Goal: Task Accomplishment & Management: Manage account settings

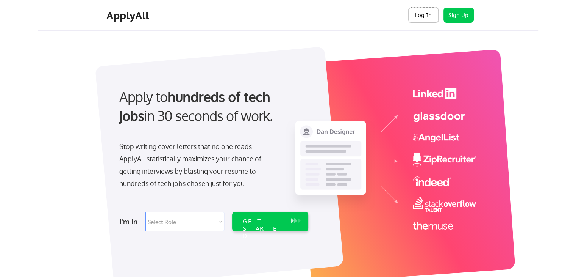
click at [424, 19] on button "Log In" at bounding box center [423, 15] width 30 height 15
click at [420, 20] on button "Log In" at bounding box center [423, 15] width 30 height 15
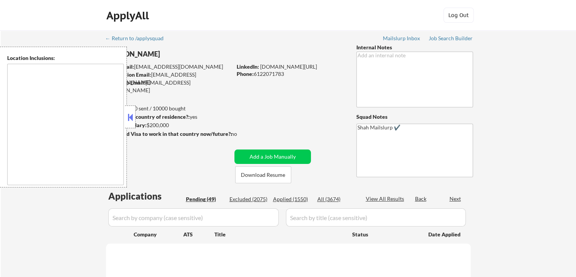
type textarea "Lor Ipsumdo, SI Ametcons, AD Elitsed, DO Eiusmodt, IN Utlaboree, DO Magna Aliqu…"
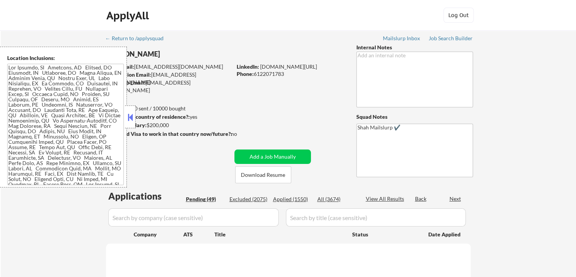
select select ""pending""
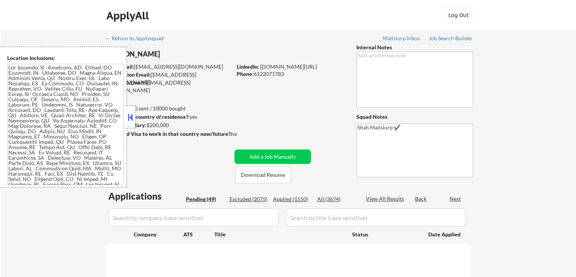
select select ""pending""
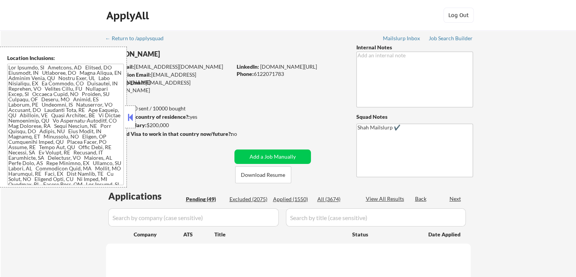
select select ""pending""
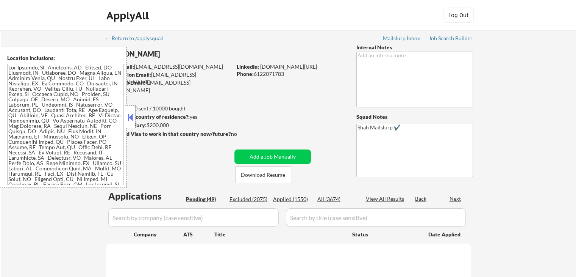
select select ""pending""
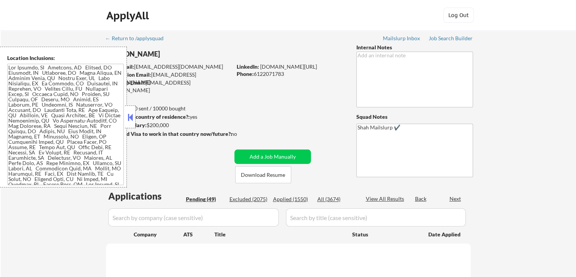
select select ""pending""
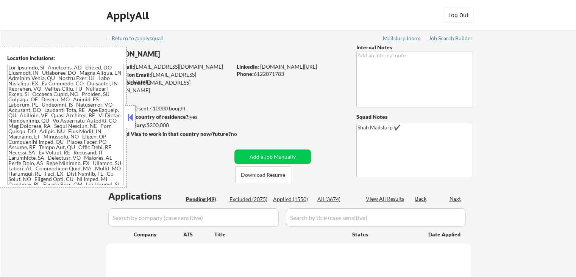
select select ""pending""
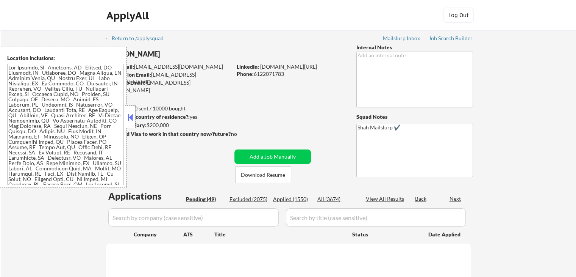
select select ""pending""
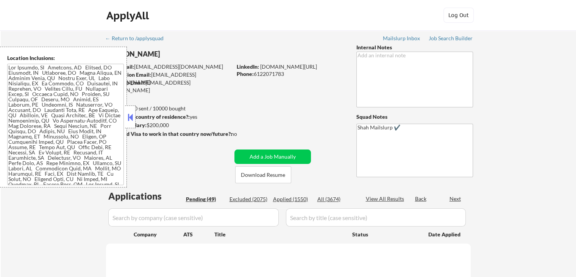
select select ""pending""
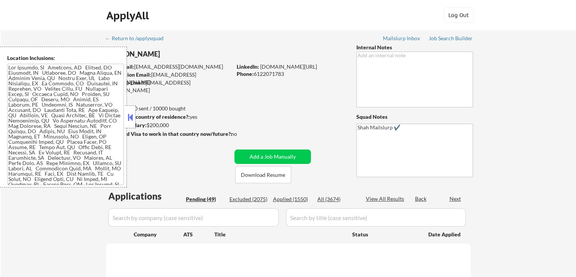
select select ""pending""
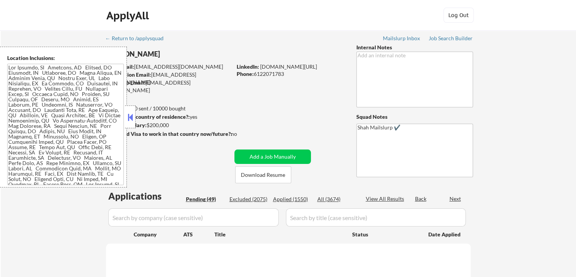
select select ""pending""
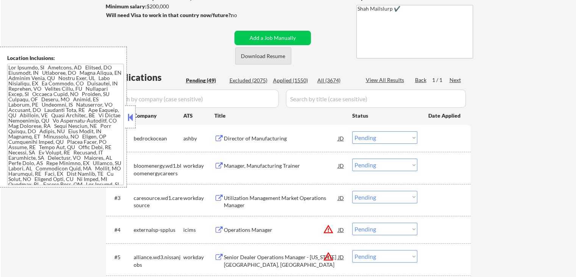
scroll to position [152, 0]
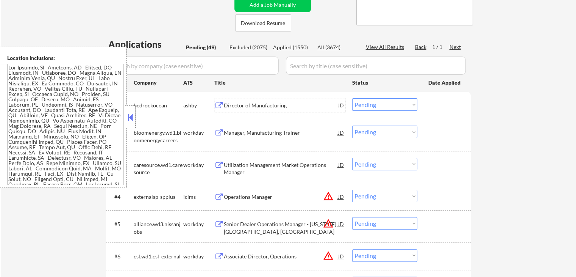
click at [239, 101] on div "Director of Manufacturing" at bounding box center [281, 105] width 114 height 14
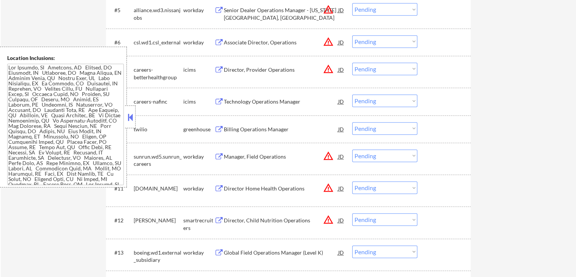
scroll to position [379, 0]
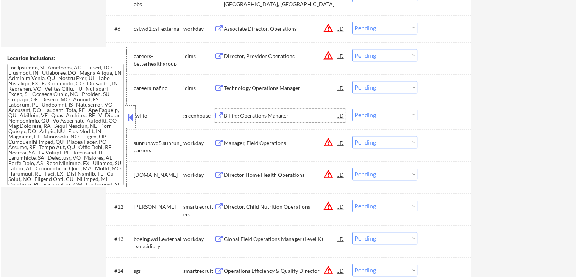
click at [238, 115] on div "Billing Operations Manager" at bounding box center [281, 116] width 114 height 8
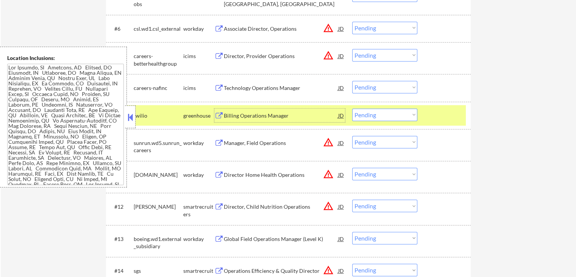
click at [377, 114] on select "Choose an option... Pending Applied Excluded (Questions) Excluded (Expired) Exc…" at bounding box center [384, 114] width 65 height 12
click at [352, 108] on select "Choose an option... Pending Applied Excluded (Questions) Excluded (Expired) Exc…" at bounding box center [384, 114] width 65 height 12
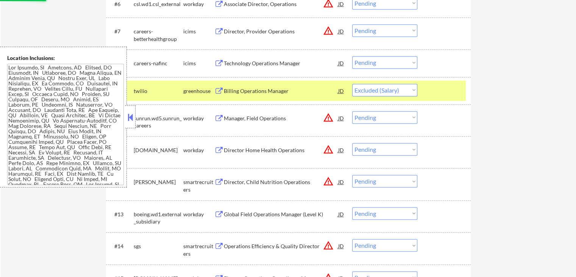
scroll to position [417, 0]
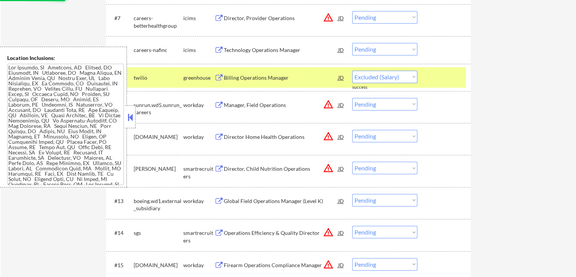
select select ""pending""
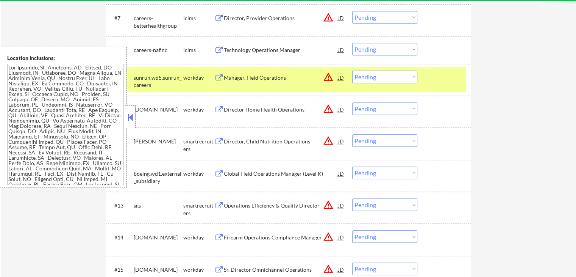
click at [237, 143] on div "Director, Child Nutrition Operations" at bounding box center [281, 141] width 114 height 8
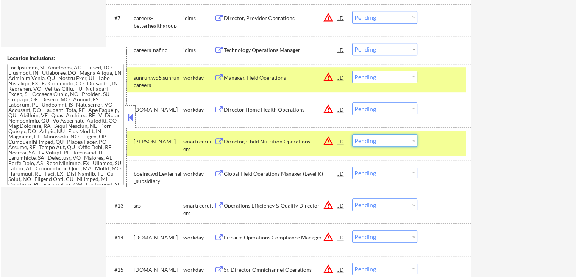
drag, startPoint x: 381, startPoint y: 140, endPoint x: 383, endPoint y: 145, distance: 5.6
click at [381, 140] on select "Choose an option... Pending Applied Excluded (Questions) Excluded (Expired) Exc…" at bounding box center [384, 140] width 65 height 12
click at [352, 134] on select "Choose an option... Pending Applied Excluded (Questions) Excluded (Expired) Exc…" at bounding box center [384, 140] width 65 height 12
select select ""pending""
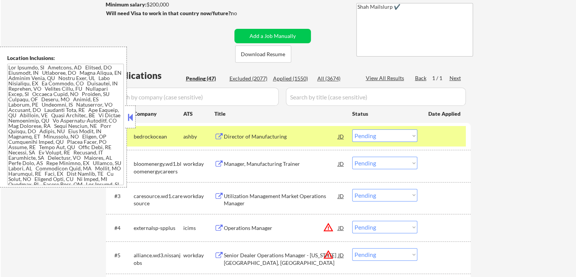
scroll to position [114, 0]
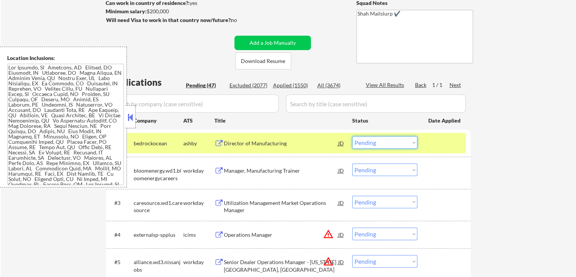
drag, startPoint x: 397, startPoint y: 139, endPoint x: 397, endPoint y: 144, distance: 5.4
click at [397, 139] on select "Choose an option... Pending Applied Excluded (Questions) Excluded (Expired) Exc…" at bounding box center [384, 142] width 65 height 12
click at [352, 136] on select "Choose an option... Pending Applied Excluded (Questions) Excluded (Expired) Exc…" at bounding box center [384, 142] width 65 height 12
select select ""pending""
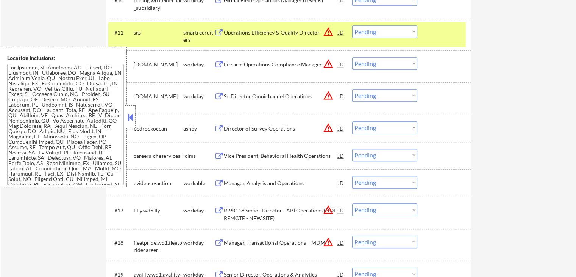
scroll to position [492, 0]
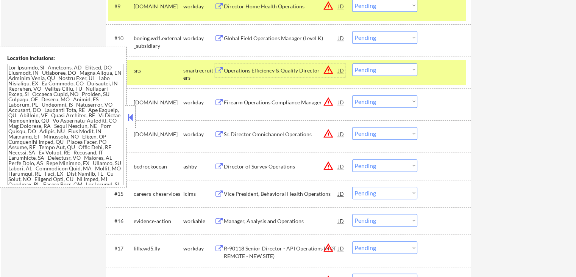
click at [259, 69] on div "Operations Efficiency & Quality Director" at bounding box center [281, 71] width 114 height 8
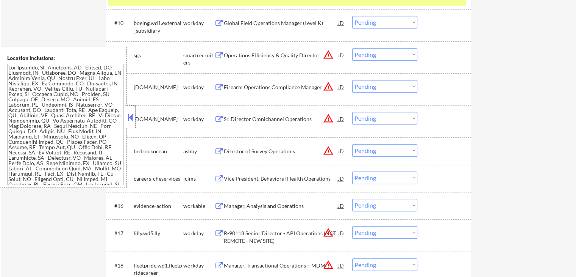
scroll to position [530, 0]
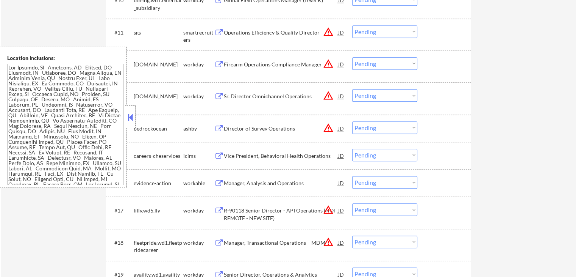
click at [239, 126] on div "Director of Survey Operations" at bounding box center [281, 129] width 114 height 8
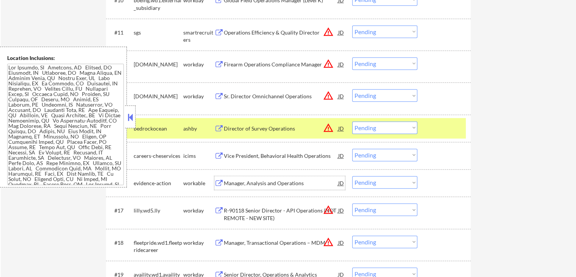
click at [227, 179] on div "Manager, Analysis and Operations" at bounding box center [281, 183] width 114 height 14
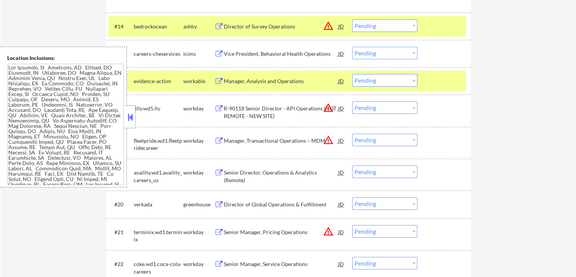
scroll to position [644, 0]
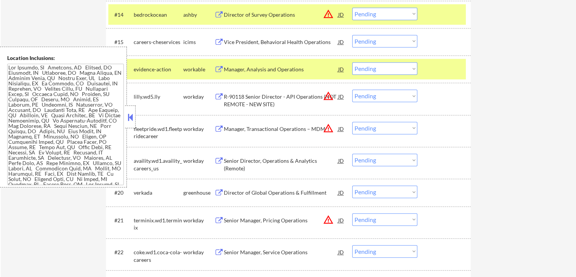
click at [223, 195] on button at bounding box center [218, 192] width 9 height 7
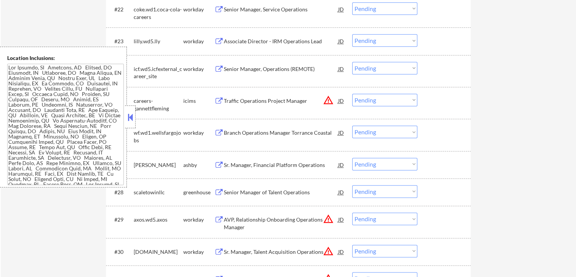
scroll to position [909, 0]
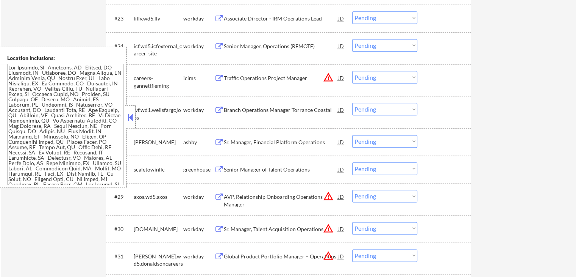
click at [225, 139] on div "Sr. Manager, Financial Platform Operations" at bounding box center [281, 142] width 114 height 8
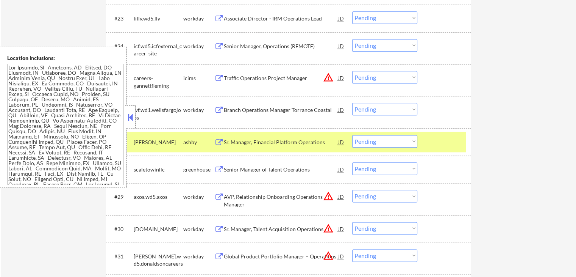
click at [223, 168] on button at bounding box center [218, 169] width 9 height 7
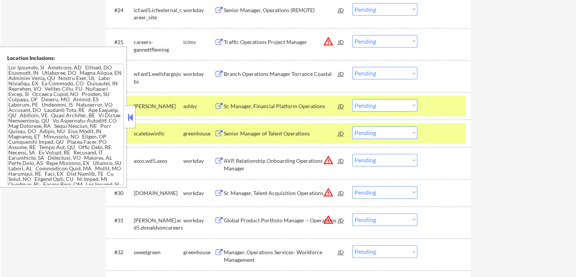
scroll to position [947, 0]
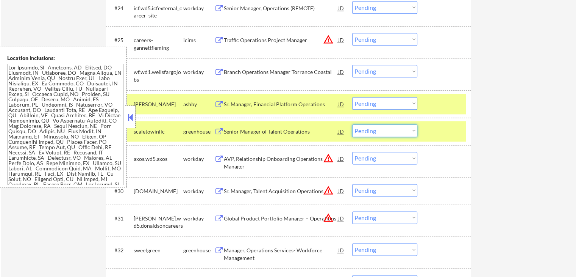
click at [370, 131] on select "Choose an option... Pending Applied Excluded (Questions) Excluded (Expired) Exc…" at bounding box center [384, 130] width 65 height 12
click at [352, 124] on select "Choose an option... Pending Applied Excluded (Questions) Excluded (Expired) Exc…" at bounding box center [384, 130] width 65 height 12
select select ""pending""
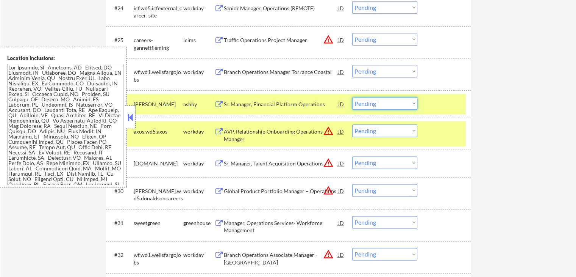
drag, startPoint x: 380, startPoint y: 102, endPoint x: 385, endPoint y: 103, distance: 4.7
click at [381, 102] on select "Choose an option... Pending Applied Excluded (Questions) Excluded (Expired) Exc…" at bounding box center [384, 103] width 65 height 12
click at [352, 97] on select "Choose an option... Pending Applied Excluded (Questions) Excluded (Expired) Exc…" at bounding box center [384, 103] width 65 height 12
select select ""pending""
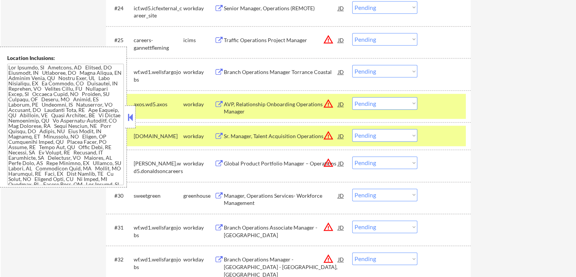
scroll to position [698, 0]
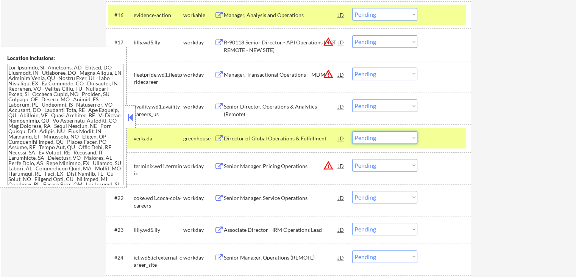
drag, startPoint x: 365, startPoint y: 138, endPoint x: 369, endPoint y: 143, distance: 6.5
click at [365, 138] on select "Choose an option... Pending Applied Excluded (Questions) Excluded (Expired) Exc…" at bounding box center [384, 137] width 65 height 12
click at [352, 131] on select "Choose an option... Pending Applied Excluded (Questions) Excluded (Expired) Exc…" at bounding box center [384, 137] width 65 height 12
select select ""pending""
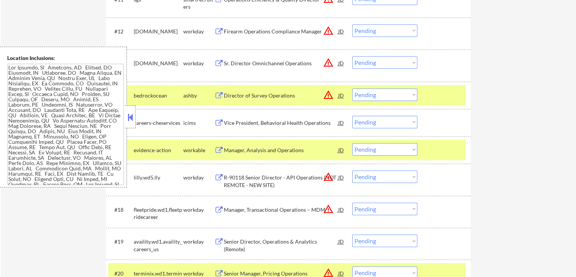
scroll to position [595, 0]
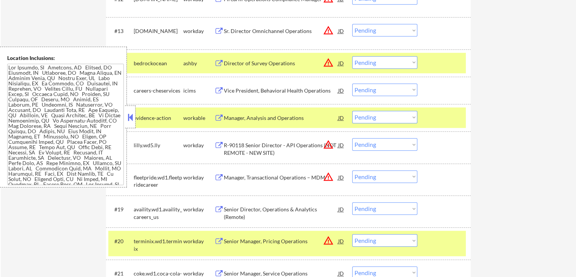
click at [380, 57] on select "Choose an option... Pending Applied Excluded (Questions) Excluded (Expired) Exc…" at bounding box center [384, 62] width 65 height 12
click at [352, 56] on select "Choose an option... Pending Applied Excluded (Questions) Excluded (Expired) Exc…" at bounding box center [384, 62] width 65 height 12
select select ""pending""
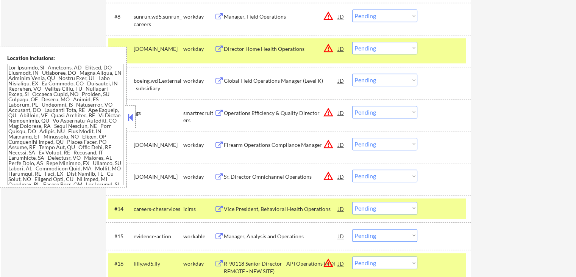
scroll to position [500, 0]
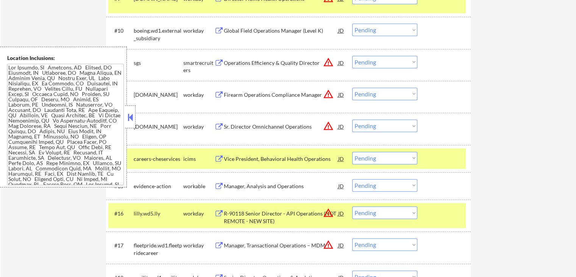
click at [375, 64] on select "Choose an option... Pending Applied Excluded (Questions) Excluded (Expired) Exc…" at bounding box center [384, 62] width 65 height 12
click at [352, 56] on select "Choose an option... Pending Applied Excluded (Questions) Excluded (Expired) Exc…" at bounding box center [384, 62] width 65 height 12
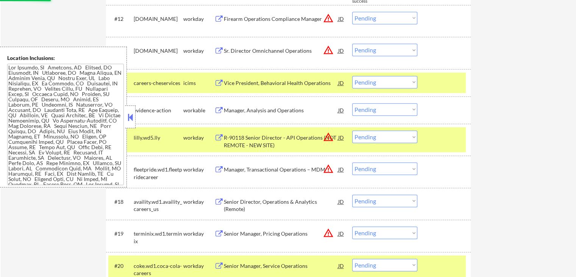
scroll to position [614, 0]
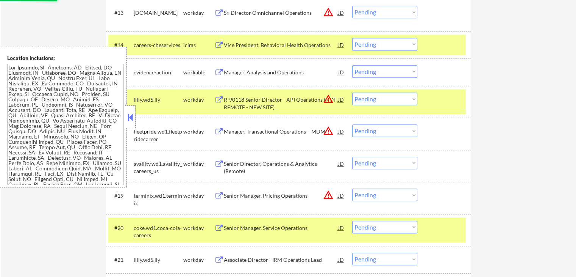
select select ""pending""
click at [237, 72] on div "Manager, Analysis and Operations" at bounding box center [281, 73] width 114 height 8
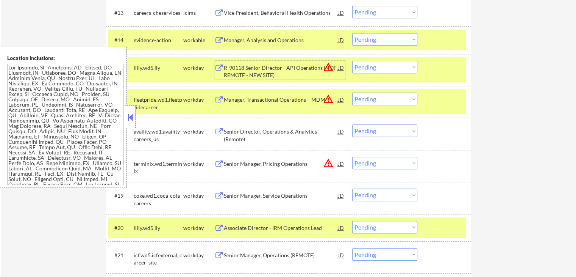
click at [256, 37] on div "Manager, Analysis and Operations" at bounding box center [281, 40] width 114 height 8
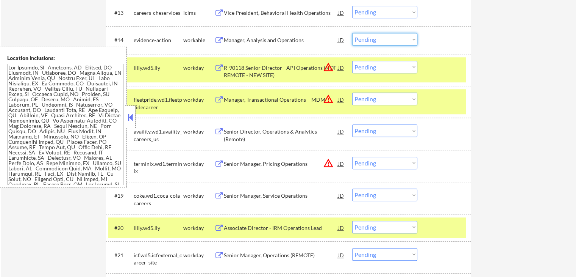
click at [376, 41] on select "Choose an option... Pending Applied Excluded (Questions) Excluded (Expired) Exc…" at bounding box center [384, 39] width 65 height 12
click at [352, 33] on select "Choose an option... Pending Applied Excluded (Questions) Excluded (Expired) Exc…" at bounding box center [384, 39] width 65 height 12
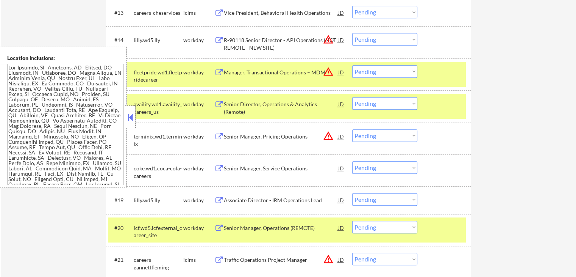
click at [373, 40] on select "Choose an option... Pending Applied Excluded (Questions) Excluded (Expired) Exc…" at bounding box center [384, 39] width 65 height 12
click at [352, 33] on select "Choose an option... Pending Applied Excluded (Questions) Excluded (Expired) Exc…" at bounding box center [384, 39] width 65 height 12
select select ""pending""
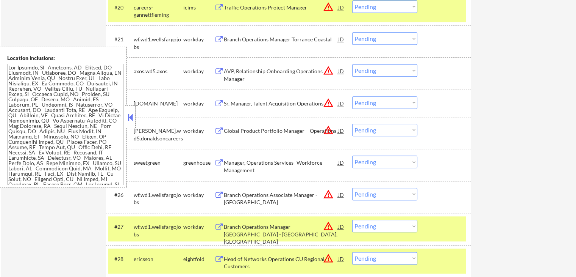
scroll to position [841, 0]
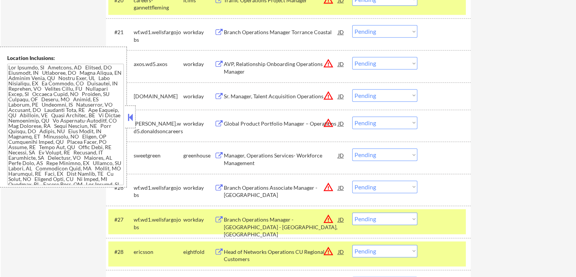
click at [242, 162] on div "Manager, Operations Services- Workforce Management" at bounding box center [281, 159] width 114 height 15
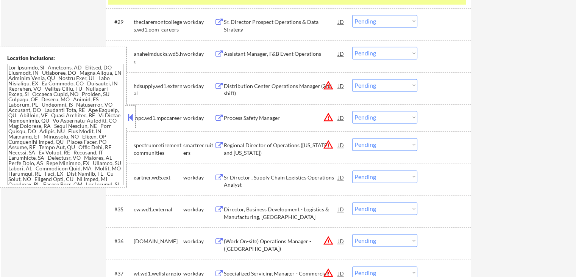
scroll to position [1106, 0]
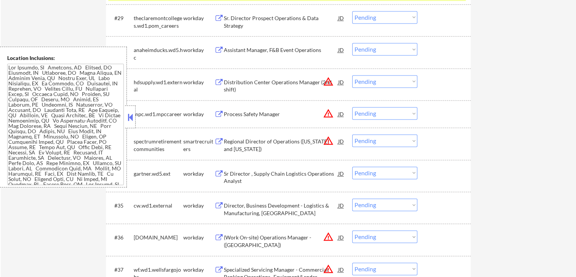
click at [233, 141] on div "Regional Director of Operations ([US_STATE] and [US_STATE])" at bounding box center [281, 144] width 114 height 15
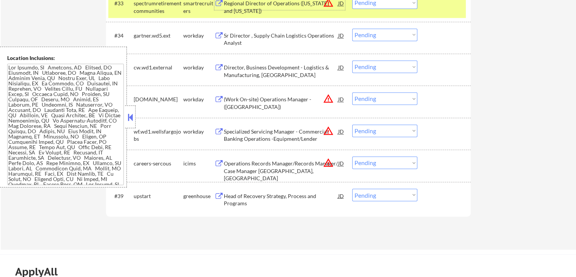
scroll to position [1258, 0]
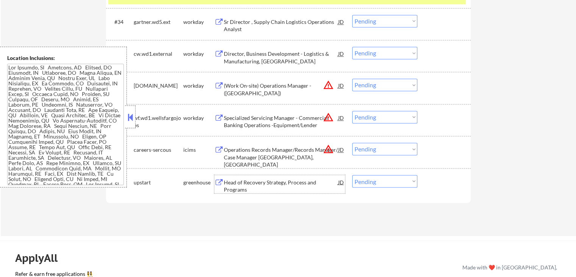
click at [242, 186] on div "Head of Recovery Strategy, Process and Programs" at bounding box center [281, 185] width 114 height 15
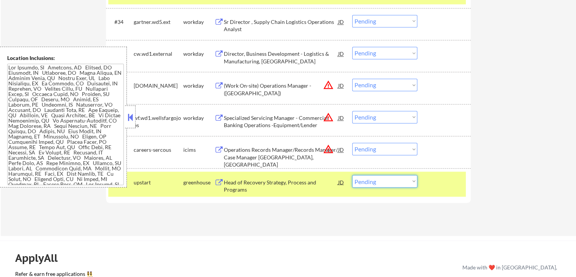
drag, startPoint x: 385, startPoint y: 182, endPoint x: 386, endPoint y: 208, distance: 25.4
click at [385, 182] on select "Choose an option... Pending Applied Excluded (Questions) Excluded (Expired) Exc…" at bounding box center [384, 181] width 65 height 12
select select ""excluded__salary_""
click at [352, 175] on select "Choose an option... Pending Applied Excluded (Questions) Excluded (Expired) Exc…" at bounding box center [384, 181] width 65 height 12
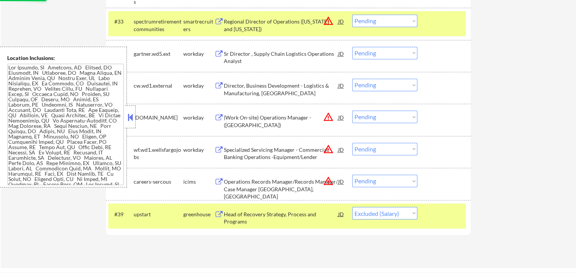
scroll to position [1182, 0]
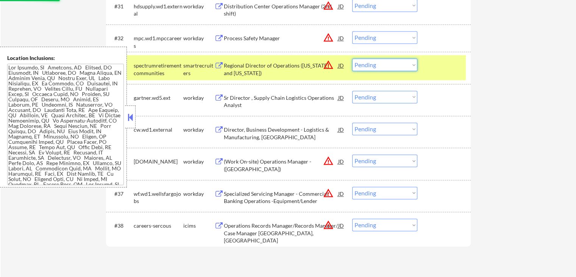
click at [372, 67] on select "Choose an option... Pending Applied Excluded (Questions) Excluded (Expired) Exc…" at bounding box center [384, 64] width 65 height 12
click at [352, 58] on select "Choose an option... Pending Applied Excluded (Questions) Excluded (Expired) Exc…" at bounding box center [384, 64] width 65 height 12
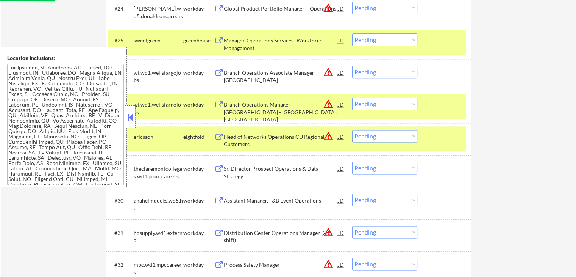
select select ""pending""
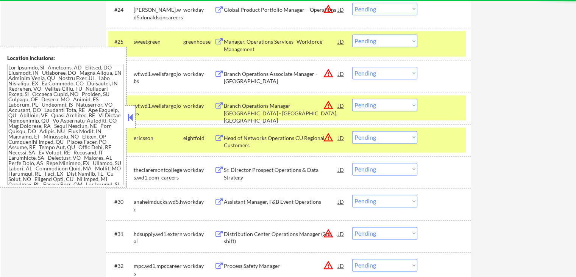
click at [384, 43] on select "Choose an option... Pending Applied Excluded (Questions) Excluded (Expired) Exc…" at bounding box center [384, 40] width 65 height 12
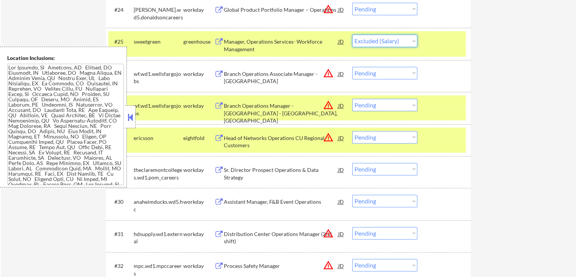
click at [352, 34] on select "Choose an option... Pending Applied Excluded (Questions) Excluded (Expired) Exc…" at bounding box center [384, 40] width 65 height 12
select select ""pending""
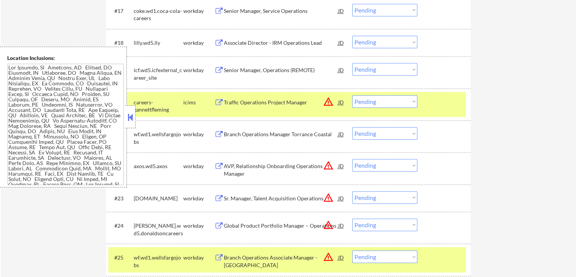
scroll to position [727, 0]
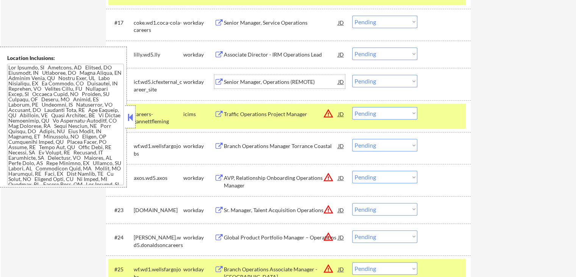
click at [231, 79] on div "Senior Manager, Operations (REMOTE)" at bounding box center [281, 82] width 114 height 8
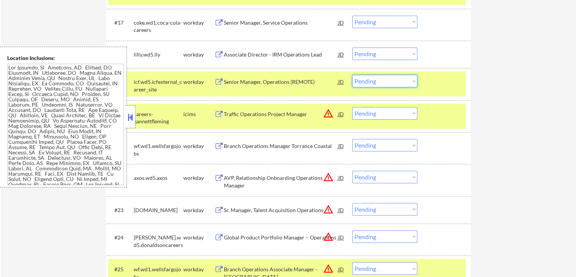
click at [379, 80] on select "Choose an option... Pending Applied Excluded (Questions) Excluded (Expired) Exc…" at bounding box center [384, 81] width 65 height 12
click at [352, 75] on select "Choose an option... Pending Applied Excluded (Questions) Excluded (Expired) Exc…" at bounding box center [384, 81] width 65 height 12
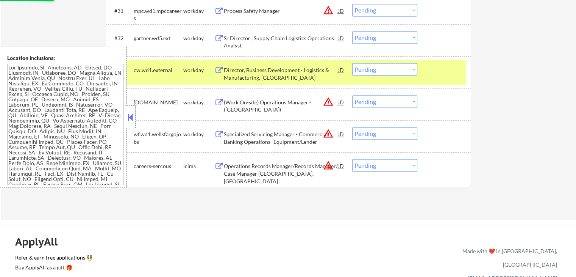
scroll to position [1220, 0]
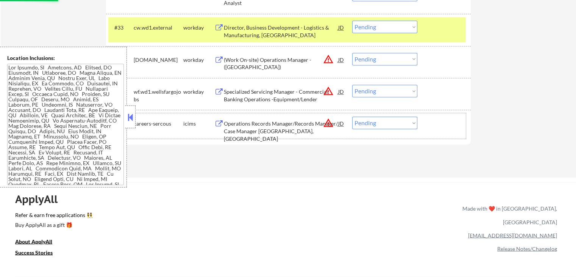
click at [264, 137] on div "#36 careers-sercous icims Operations Records Manager/Records Manager/ Case Mana…" at bounding box center [287, 125] width 358 height 25
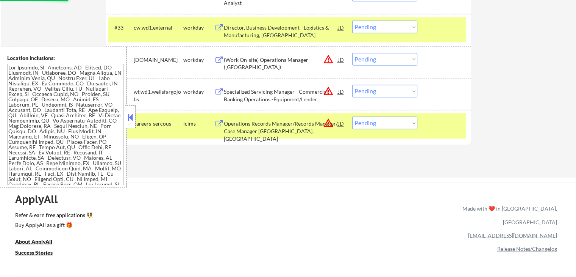
select select ""pending""
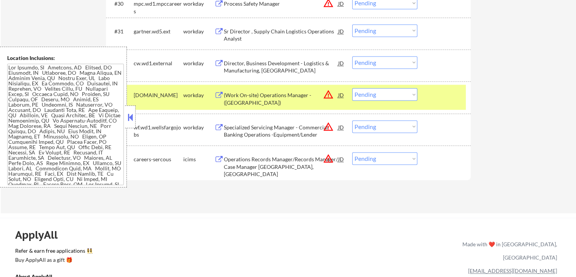
scroll to position [1144, 0]
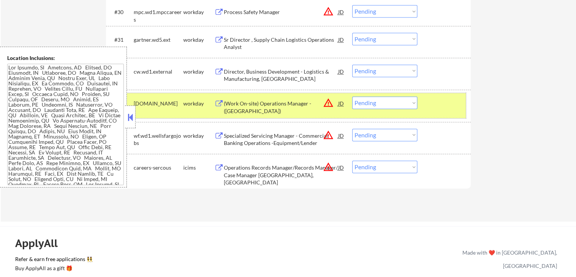
click at [448, 100] on div at bounding box center [444, 103] width 33 height 14
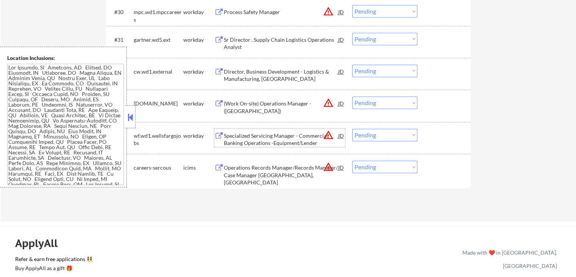
click at [260, 138] on div "Specialized Servicing Manager - Commercial Banking Operations -Equipment/Lender" at bounding box center [281, 139] width 114 height 15
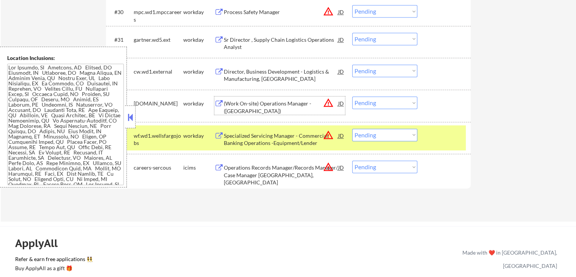
click at [254, 107] on div "(Work On-site) Operations Manager - ([GEOGRAPHIC_DATA])" at bounding box center [281, 107] width 114 height 15
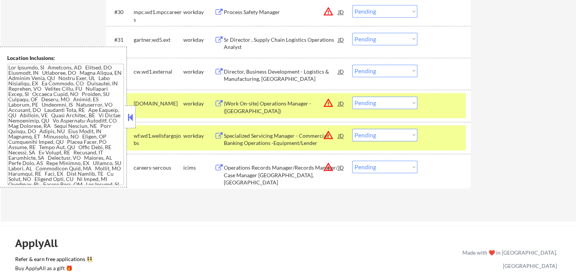
click at [248, 75] on div "Director, Business Development - Logistics & Manufacturing, [GEOGRAPHIC_DATA]" at bounding box center [281, 75] width 114 height 15
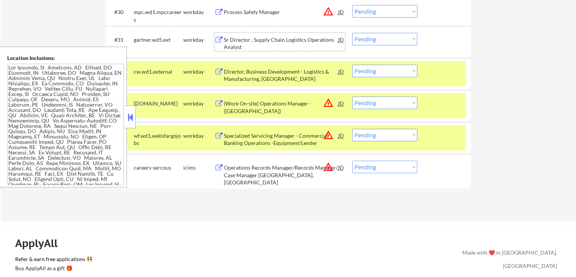
click at [242, 41] on div "Sr Director , Supply Chain Logistics Operations Analyst" at bounding box center [281, 43] width 114 height 15
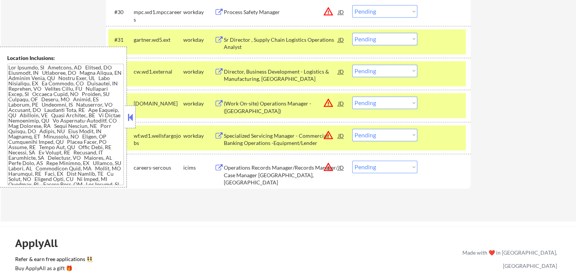
click at [234, 12] on div "Process Safety Manager" at bounding box center [281, 12] width 114 height 8
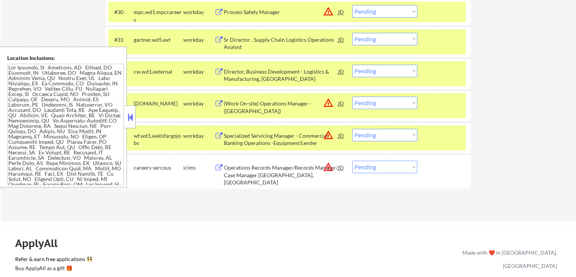
click at [383, 43] on select "Choose an option... Pending Applied Excluded (Questions) Excluded (Expired) Exc…" at bounding box center [384, 39] width 65 height 12
click at [352, 33] on select "Choose an option... Pending Applied Excluded (Questions) Excluded (Expired) Exc…" at bounding box center [384, 39] width 65 height 12
select select ""pending""
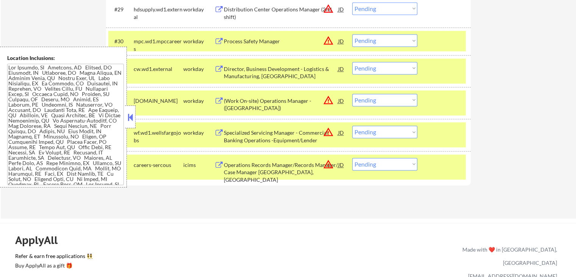
scroll to position [1068, 0]
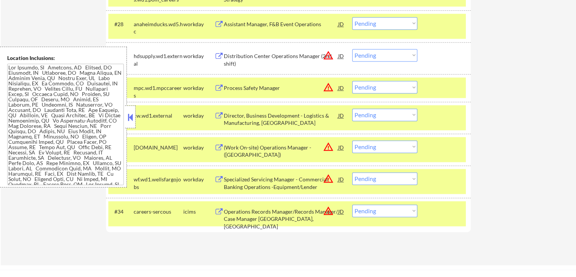
click at [378, 90] on select "Choose an option... Pending Applied Excluded (Questions) Excluded (Expired) Exc…" at bounding box center [384, 87] width 65 height 12
click at [352, 81] on select "Choose an option... Pending Applied Excluded (Questions) Excluded (Expired) Exc…" at bounding box center [384, 87] width 65 height 12
select select ""pending""
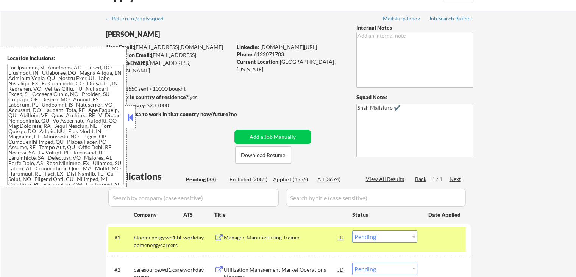
scroll to position [76, 0]
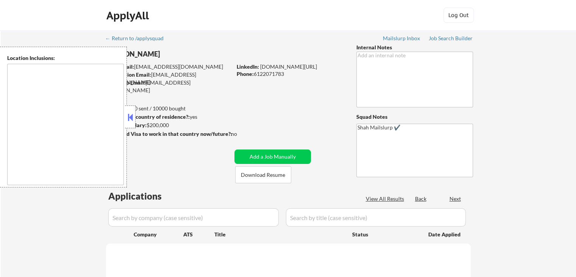
type textarea "Lor Ipsumdo, SI Ametcons, AD Elitsed, DO Eiusmodt, IN Utlaboree, DO Magna Aliqu…"
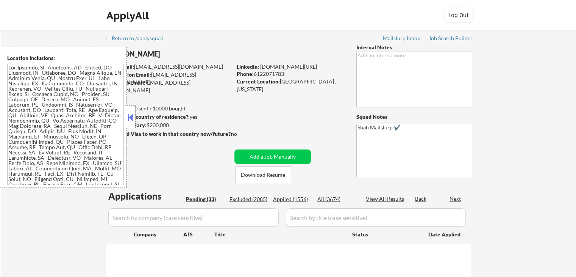
select select ""pending""
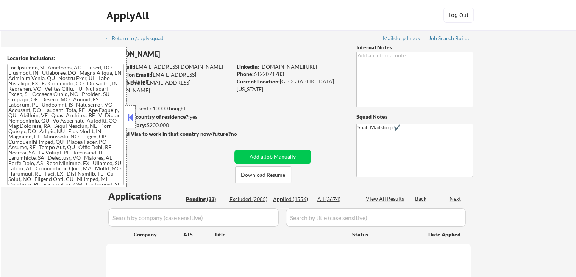
select select ""pending""
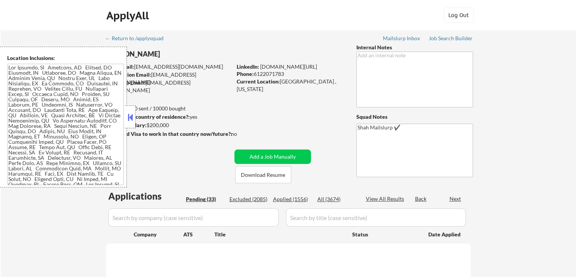
select select ""pending""
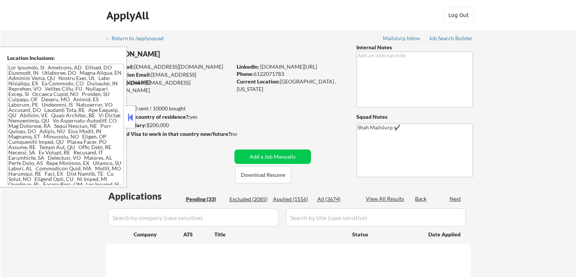
select select ""pending""
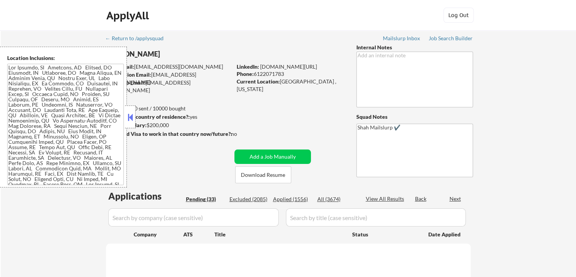
select select ""pending""
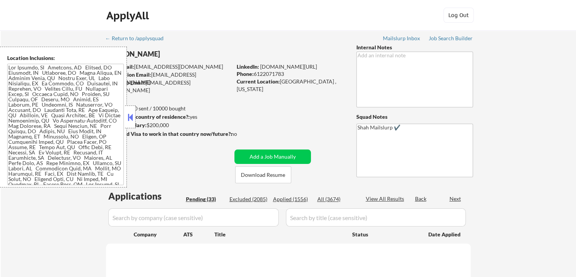
select select ""pending""
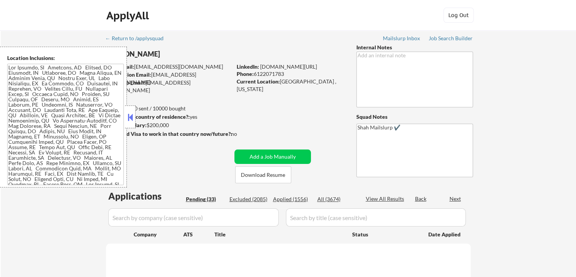
select select ""pending""
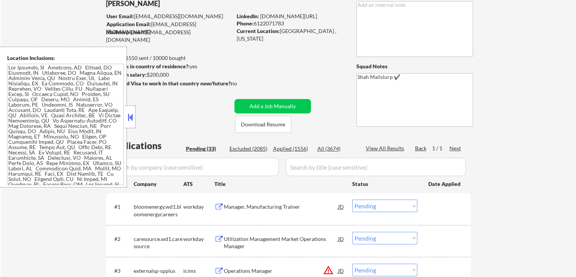
scroll to position [76, 0]
